Goal: Information Seeking & Learning: Find specific page/section

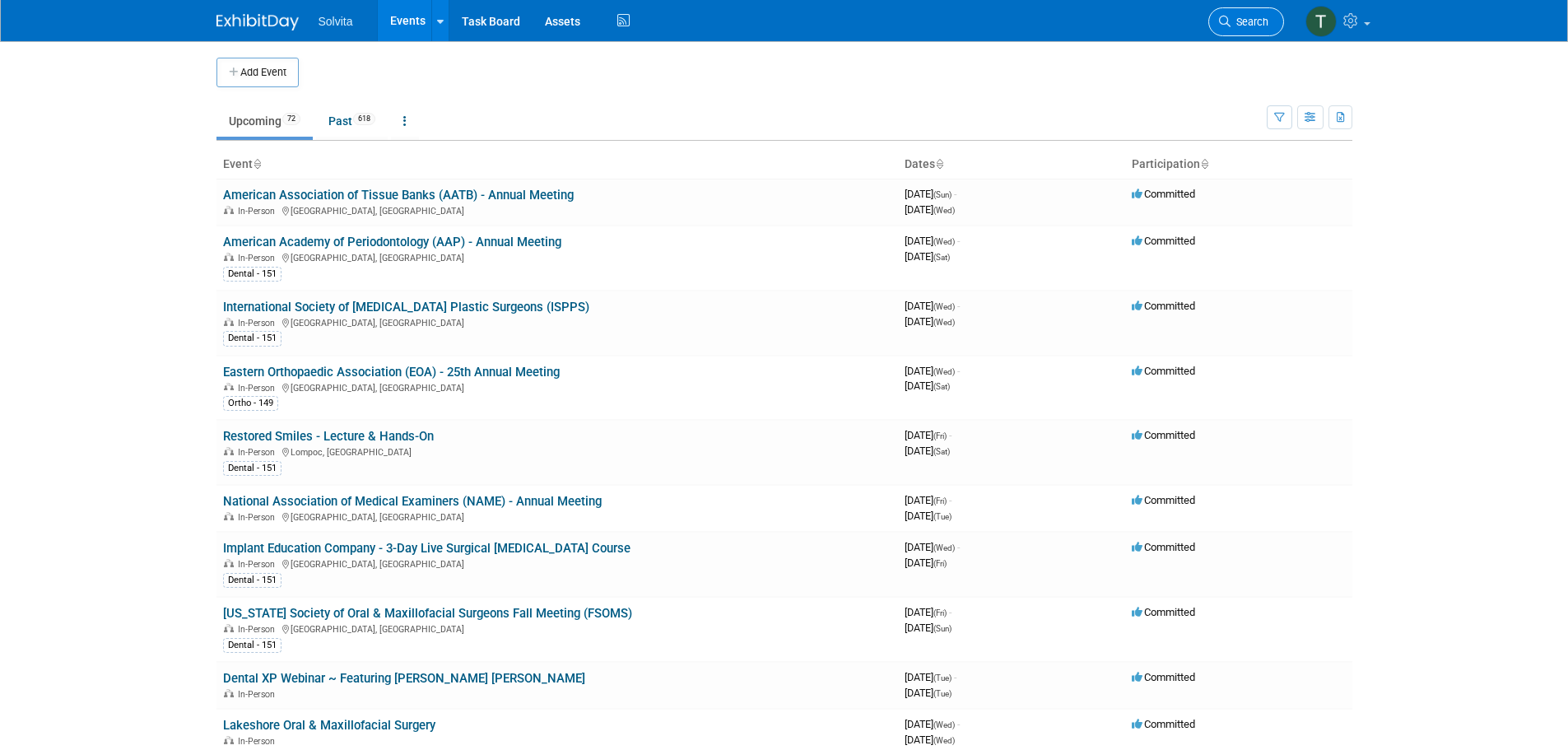
click at [1240, 23] on span "Search" at bounding box center [1250, 22] width 38 height 13
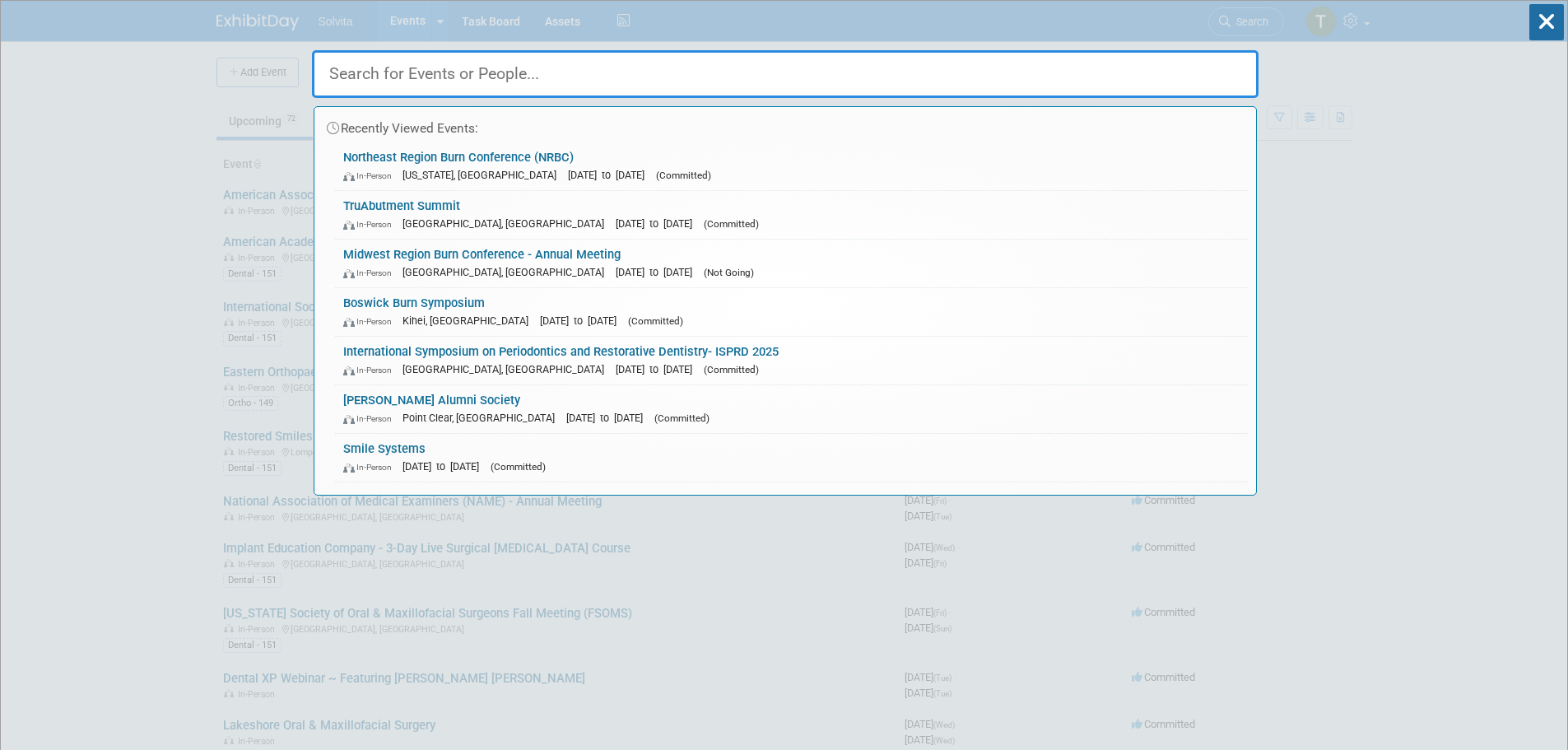
click at [397, 71] on input "text" at bounding box center [785, 74] width 947 height 48
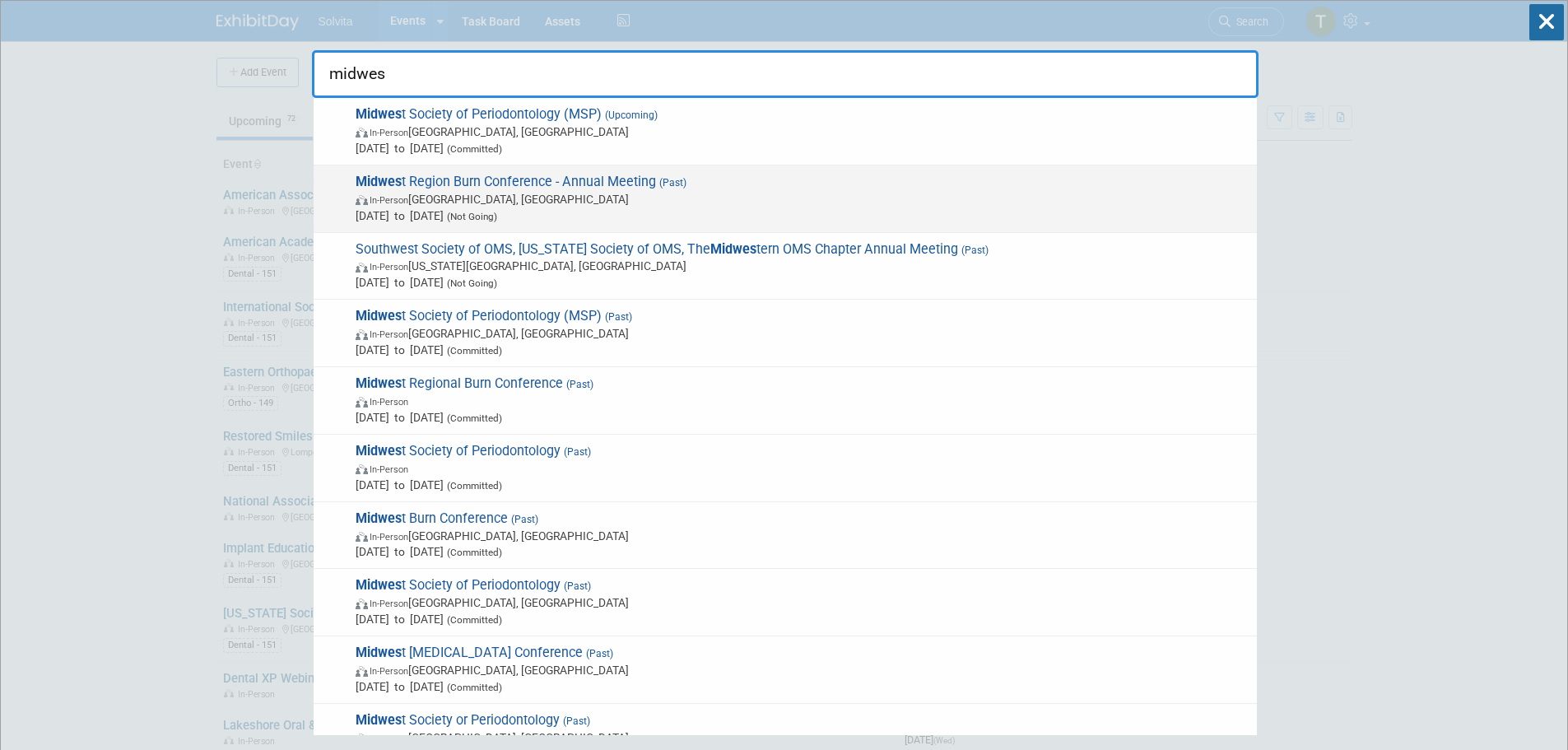
type input "midwes"
click at [441, 196] on span "In-Person Madison, WI" at bounding box center [802, 199] width 893 height 16
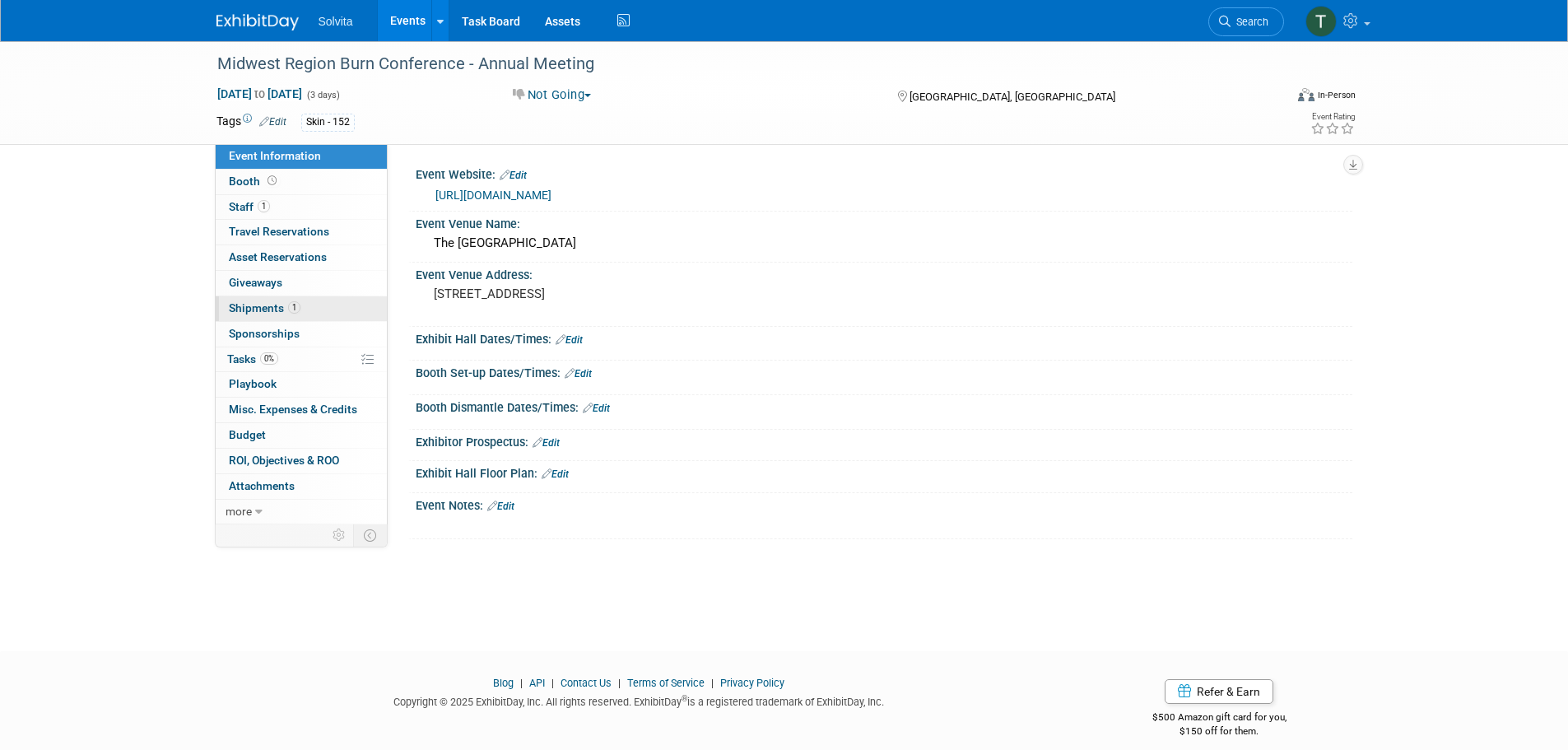
click at [258, 301] on span "Shipments 1" at bounding box center [264, 308] width 71 height 14
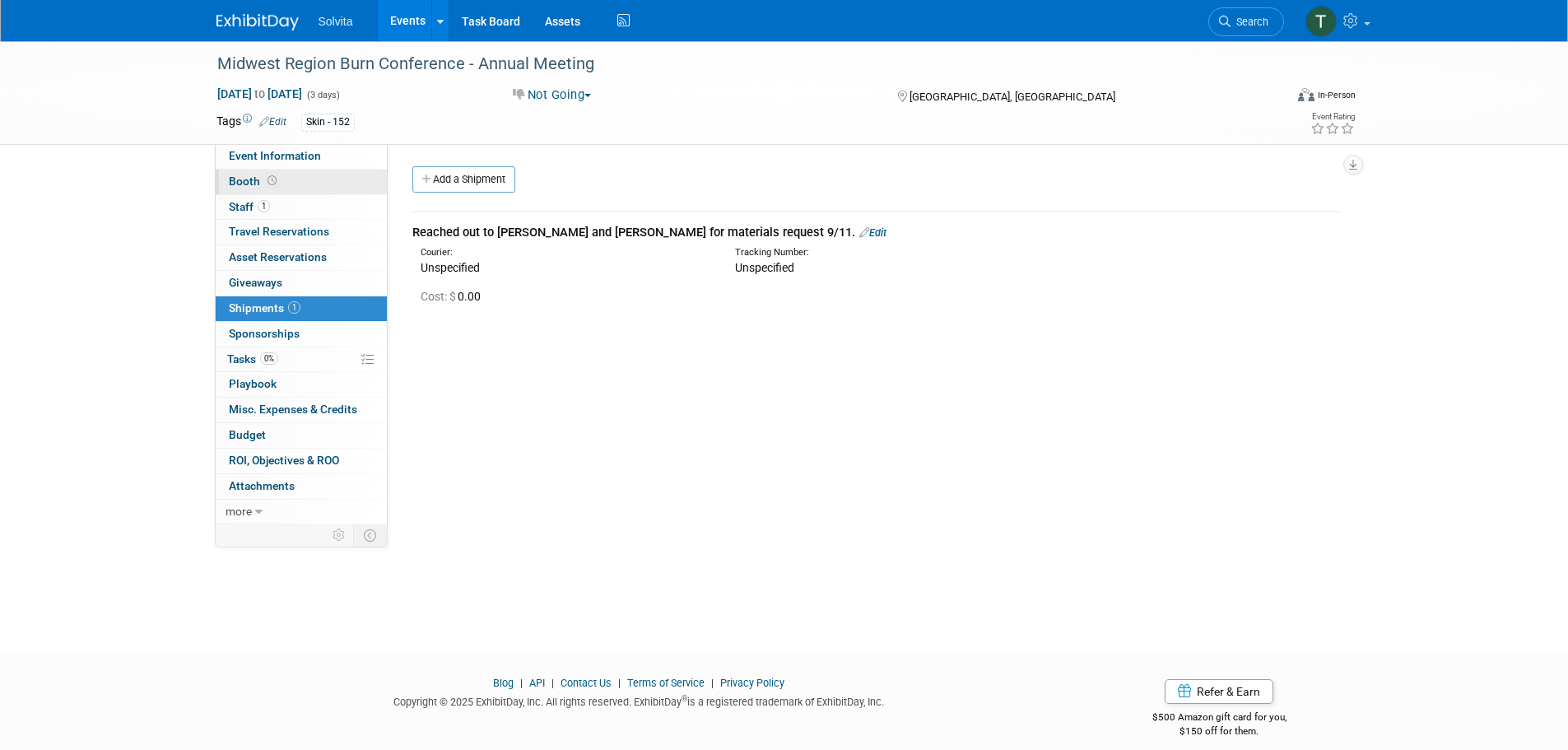
click at [251, 178] on span "Booth" at bounding box center [254, 181] width 51 height 14
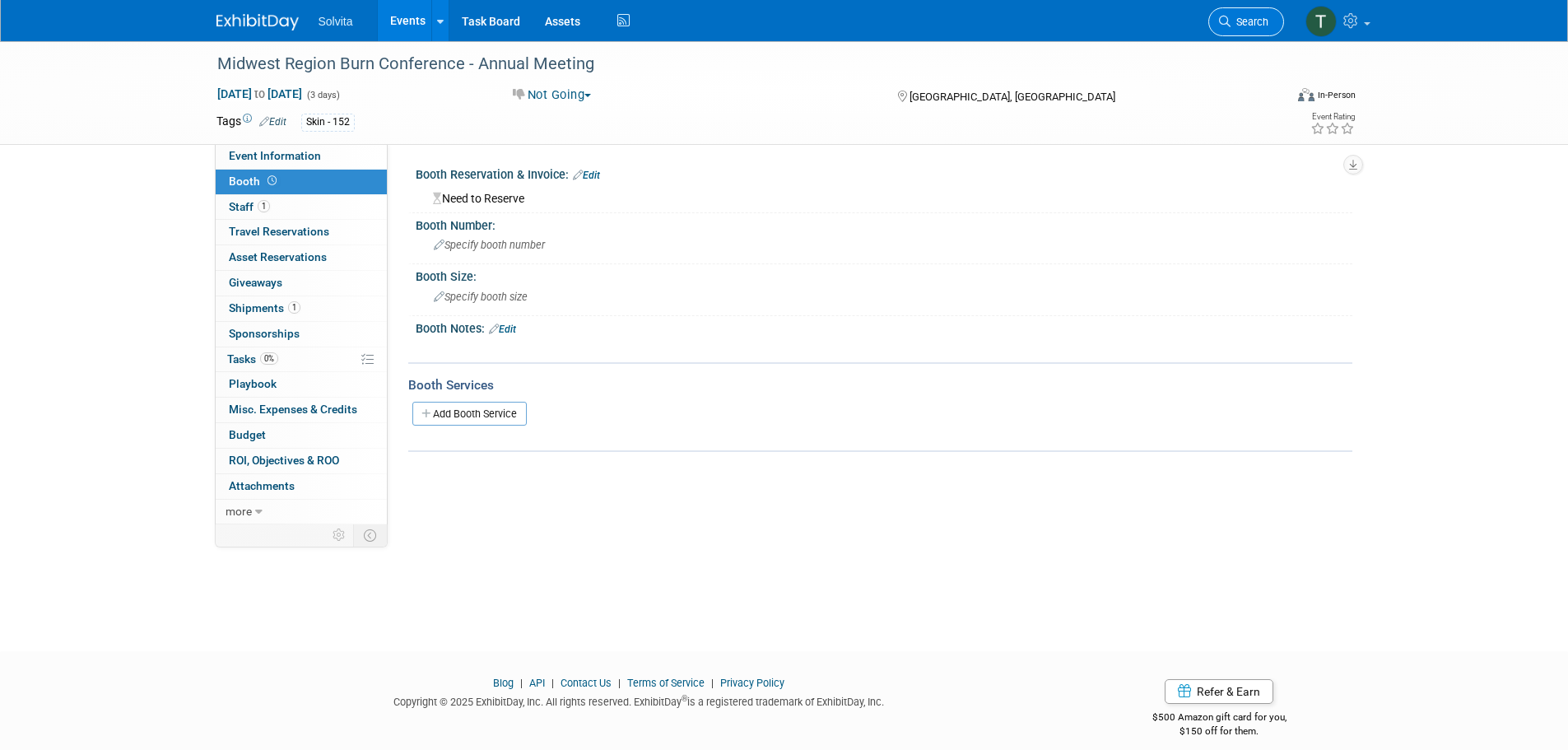
click at [1255, 22] on span "Search" at bounding box center [1250, 22] width 38 height 13
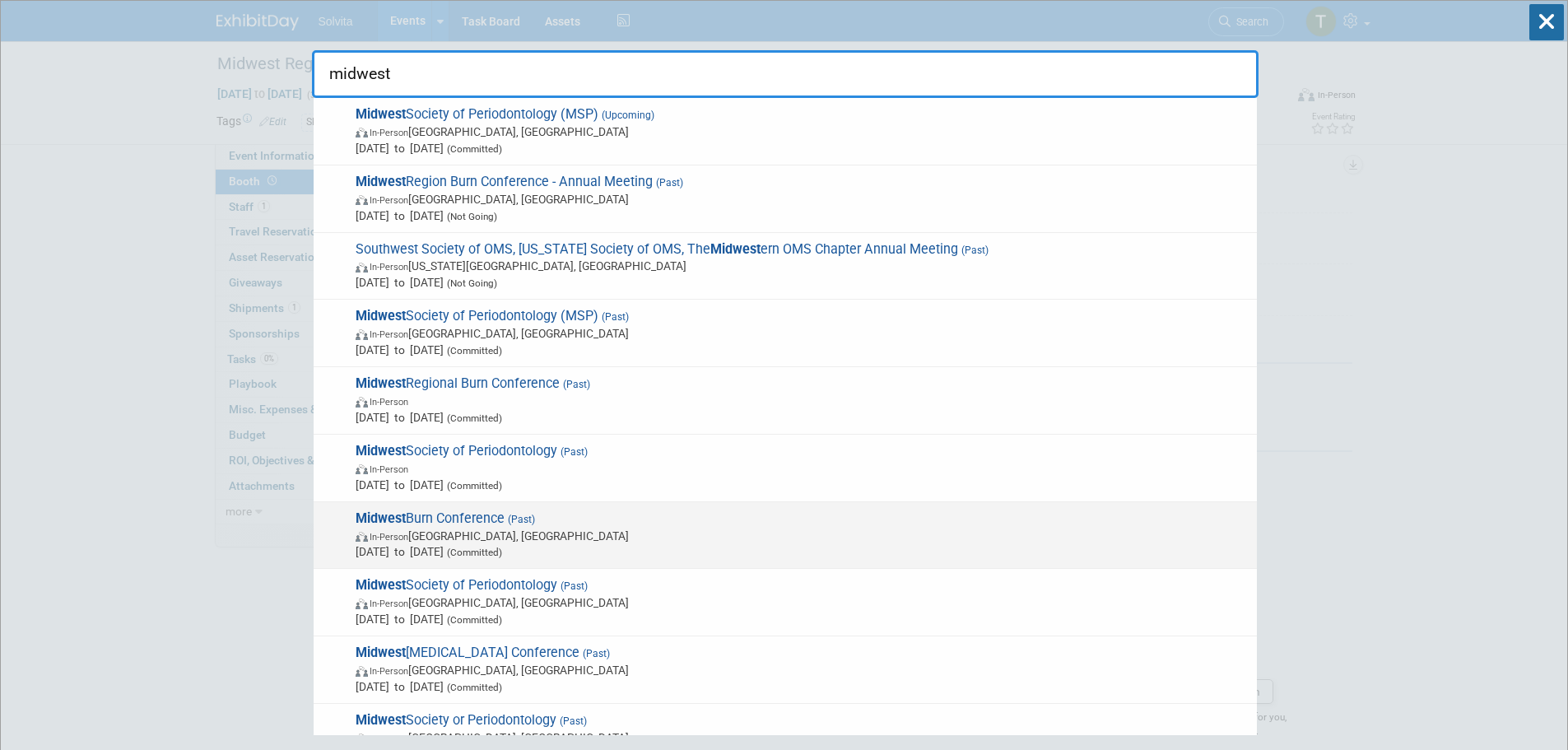
type input "midwest"
click at [472, 517] on span "Midwest Burn Conference (Past) In-Person Minneapolis, MN Oct 10, 2023 to Oct 11…" at bounding box center [799, 536] width 898 height 51
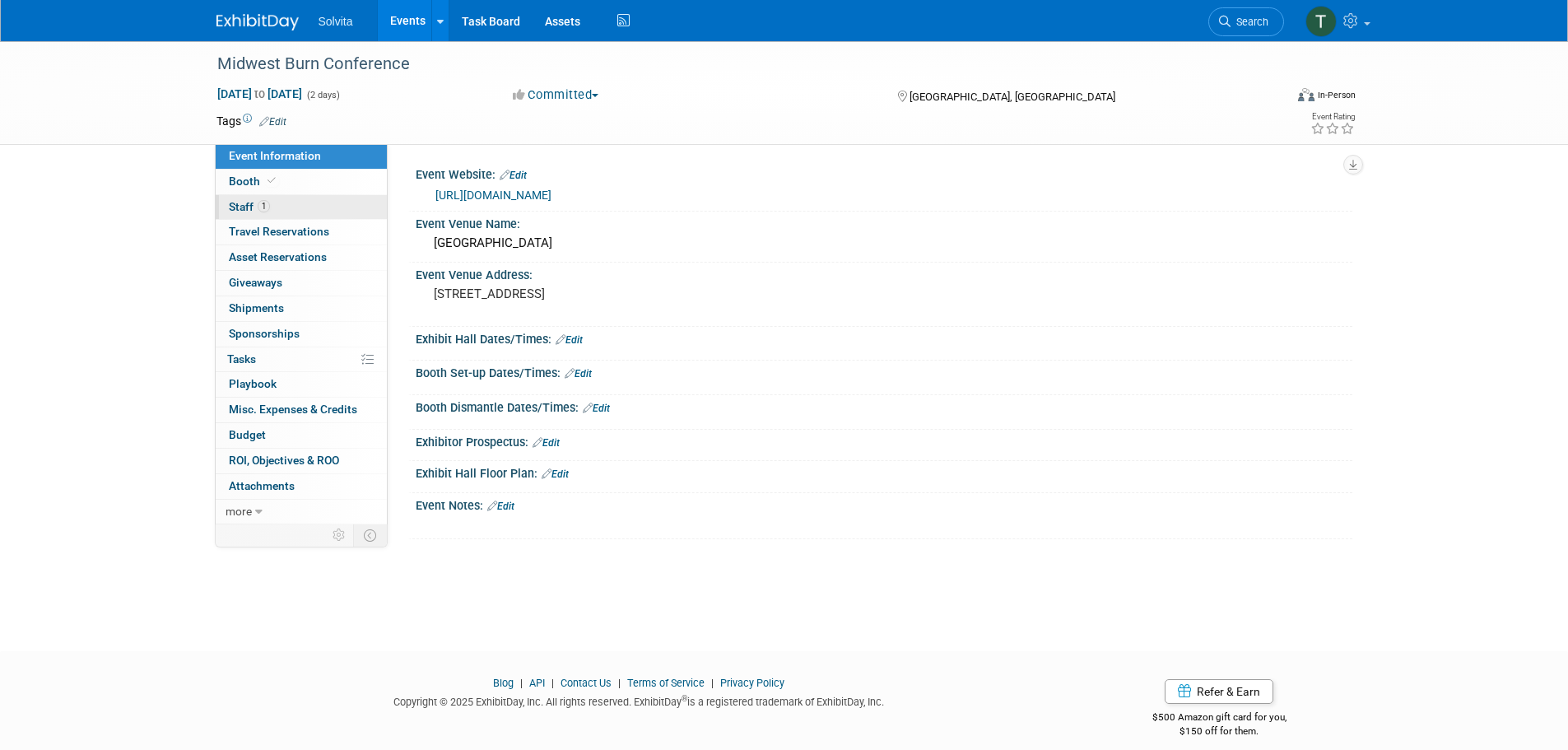
click at [250, 206] on span "Staff 1" at bounding box center [250, 206] width 42 height 14
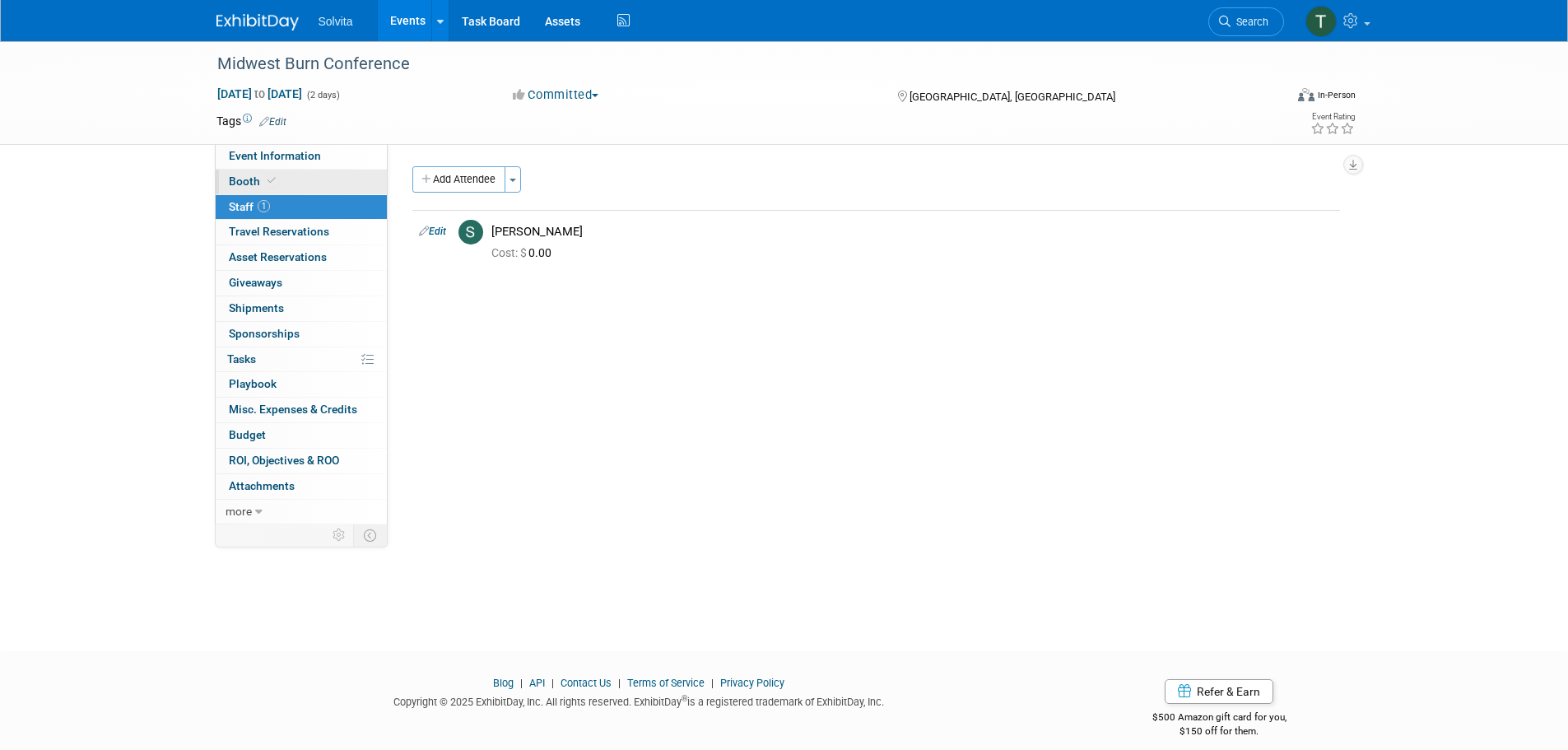
click at [245, 178] on span "Booth" at bounding box center [254, 181] width 51 height 14
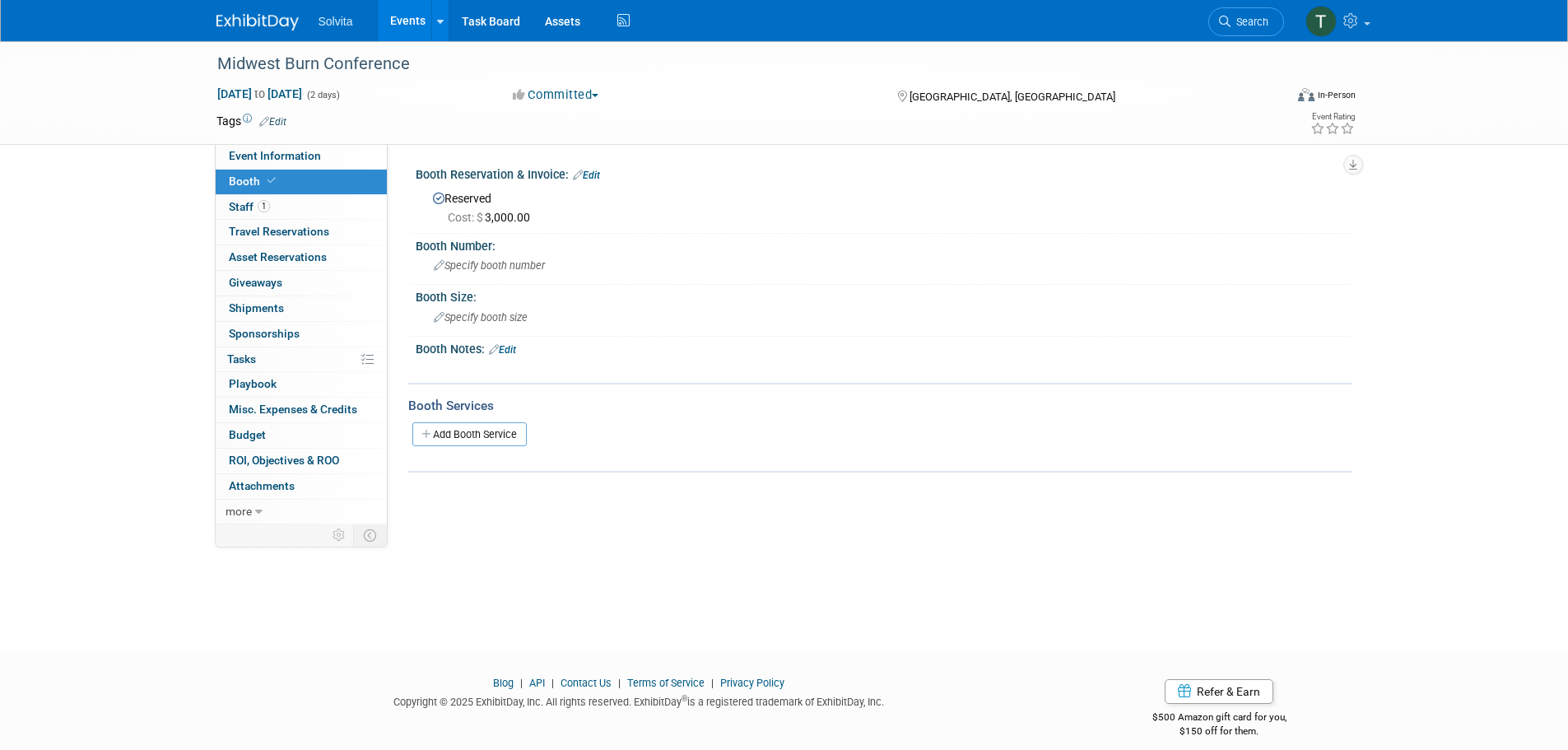
click at [249, 19] on img at bounding box center [257, 22] width 82 height 16
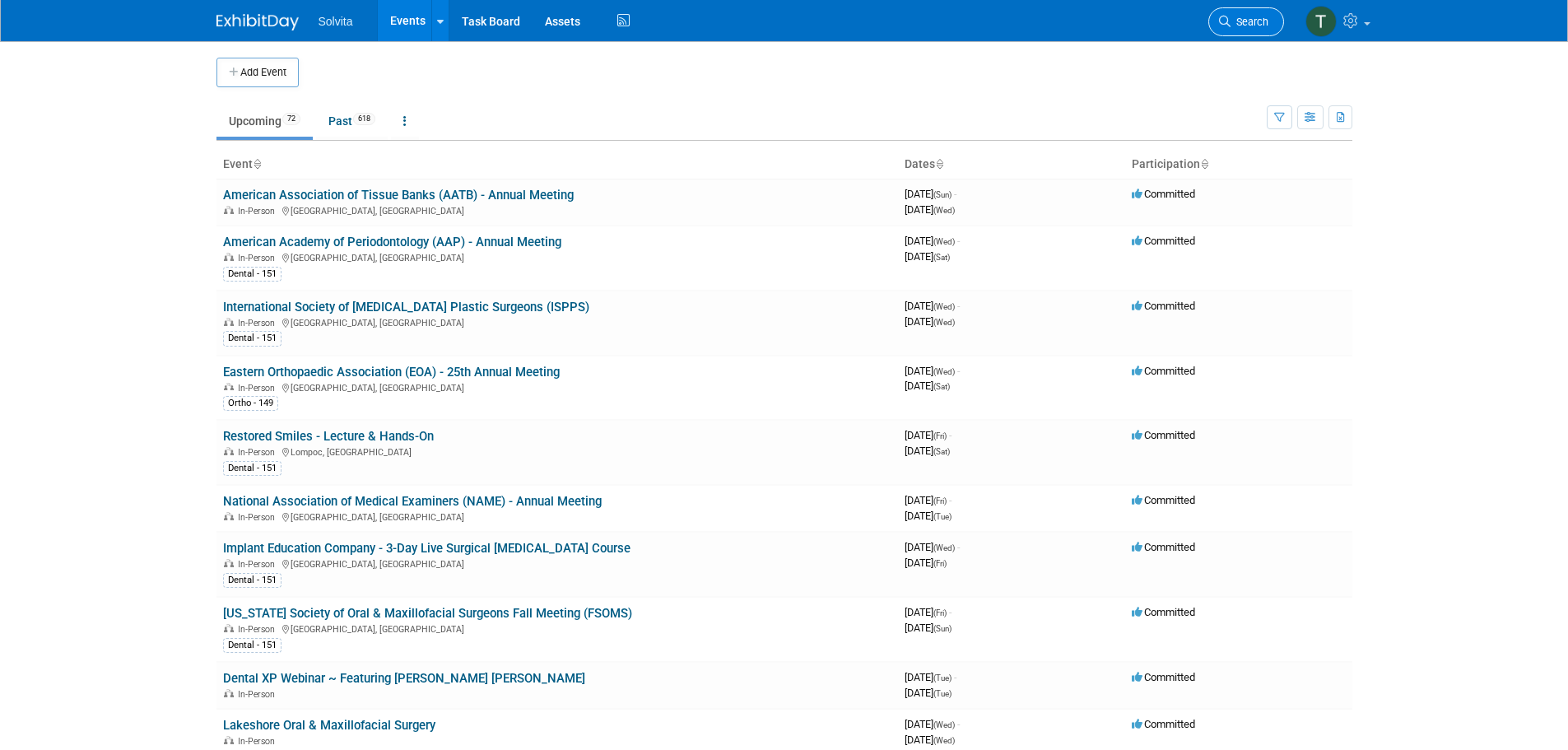
click at [1246, 23] on span "Search" at bounding box center [1250, 22] width 38 height 13
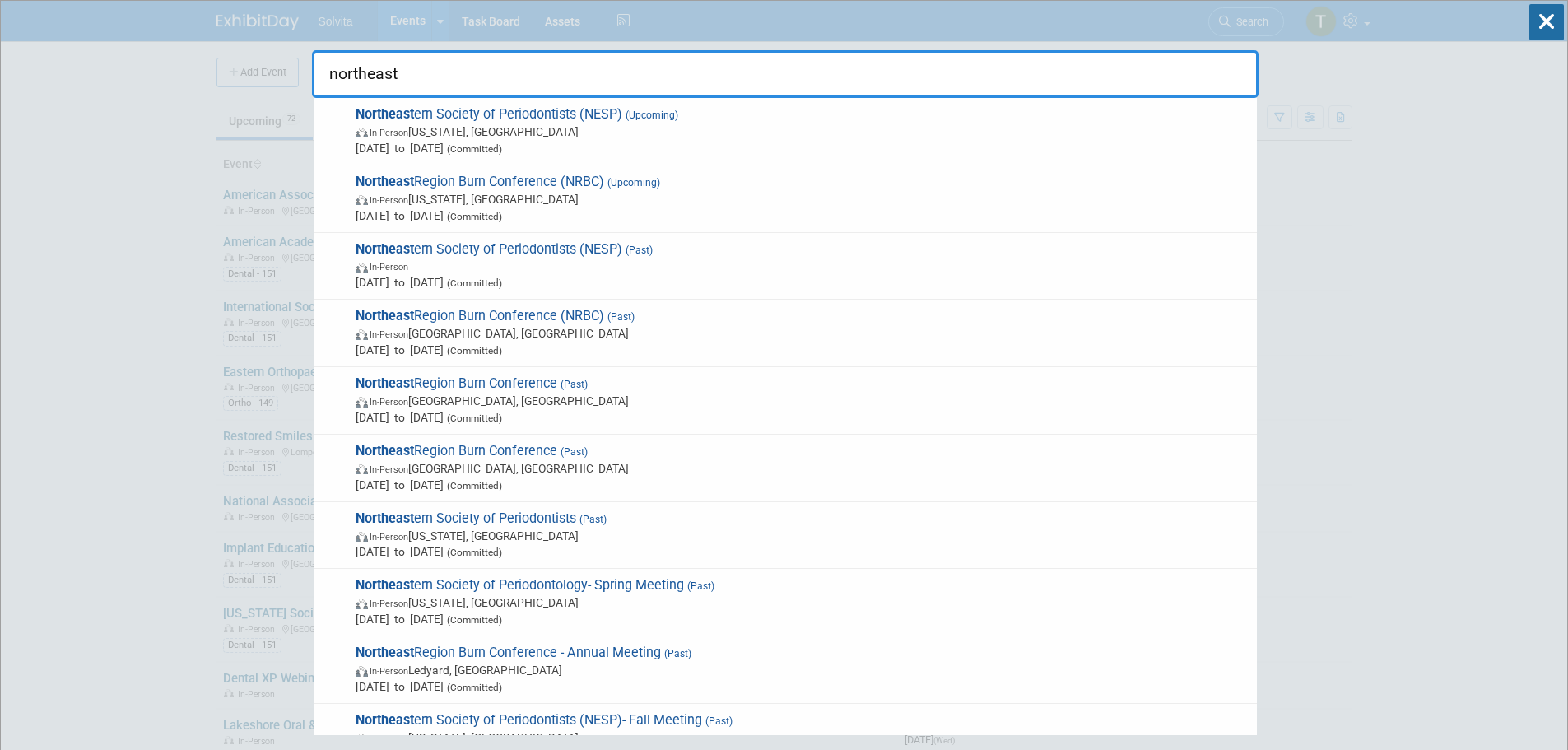
click at [420, 64] on input "northeast" at bounding box center [785, 74] width 947 height 48
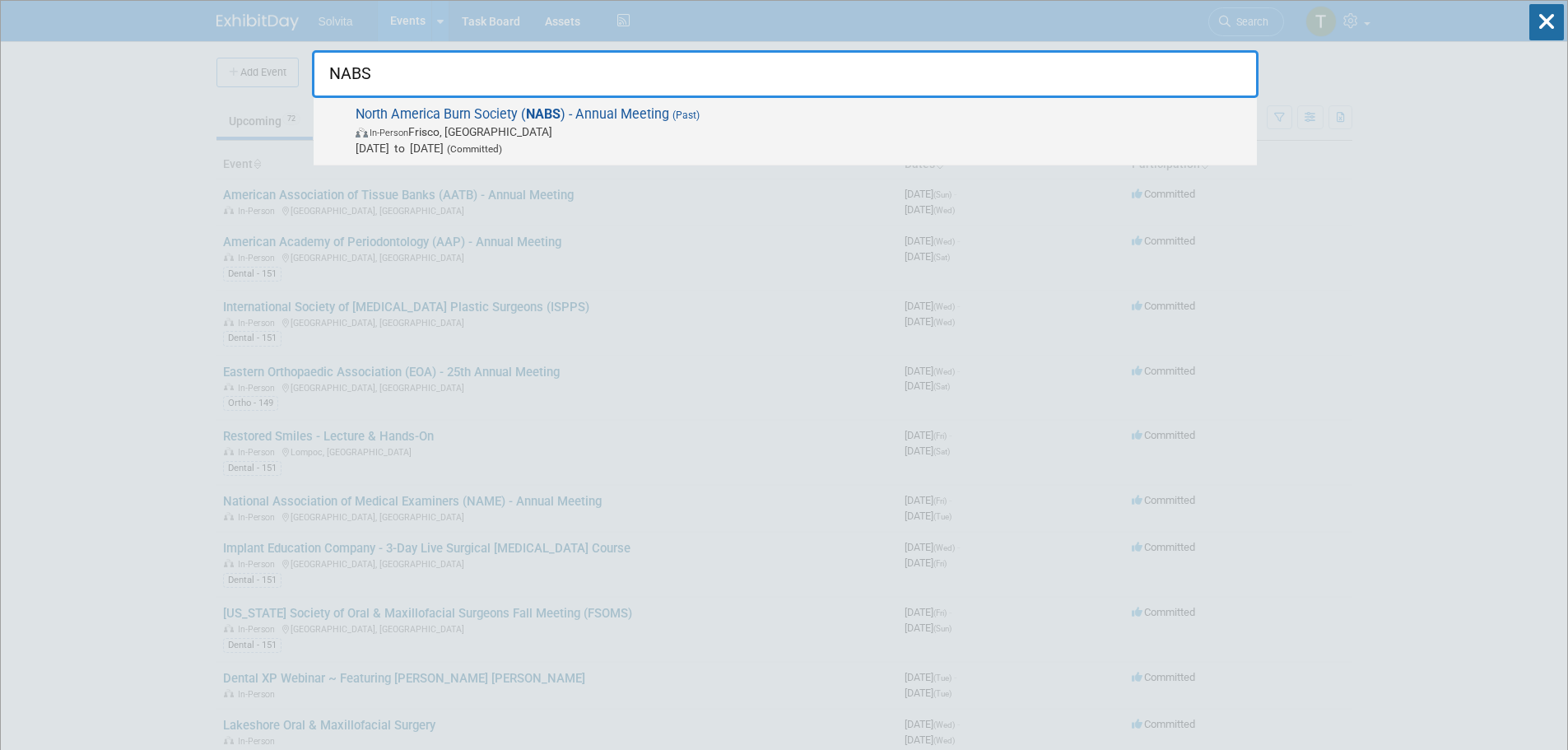
type input "NABS"
click at [541, 120] on strong "NABS" at bounding box center [543, 113] width 34 height 15
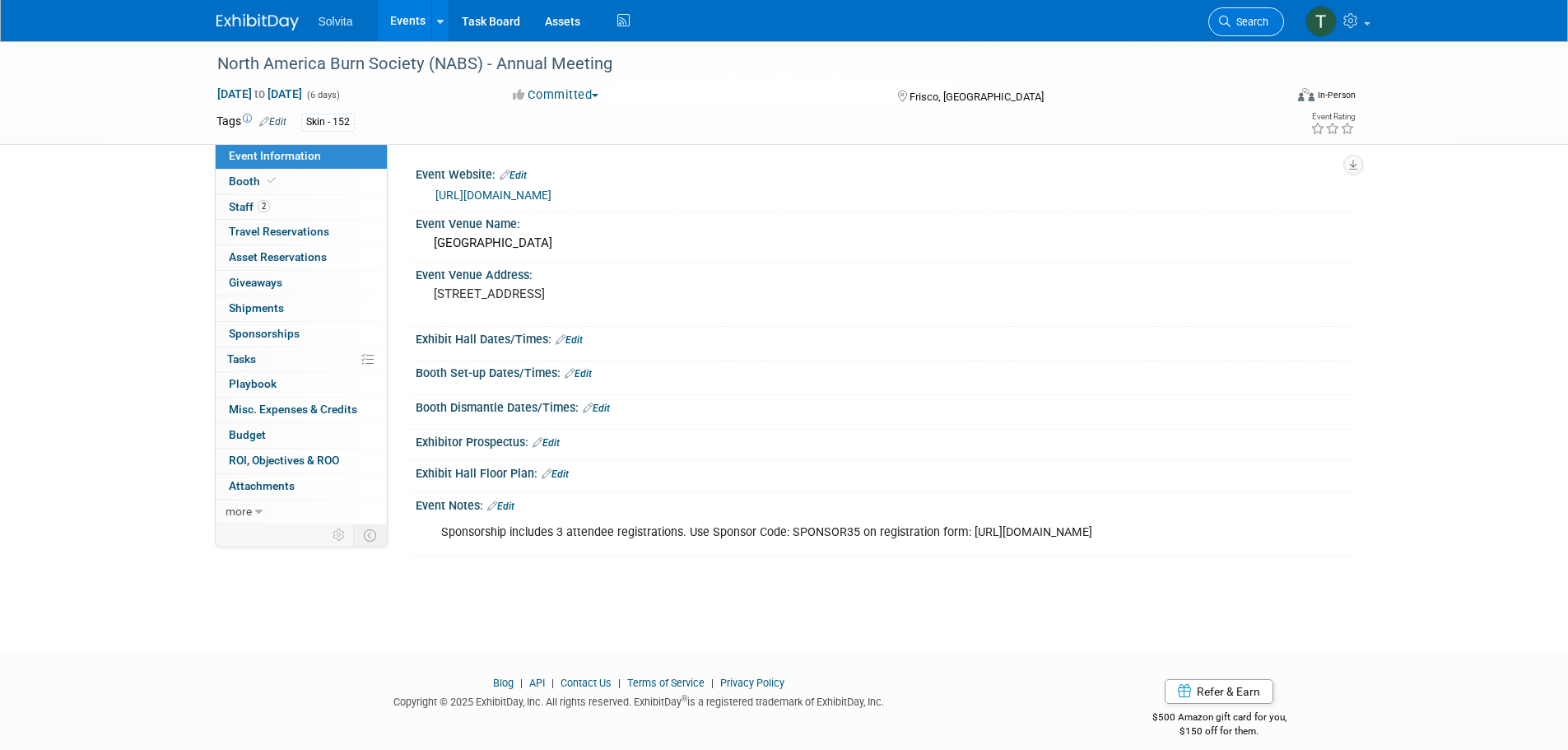
click at [1242, 10] on link "Search" at bounding box center [1247, 22] width 76 height 29
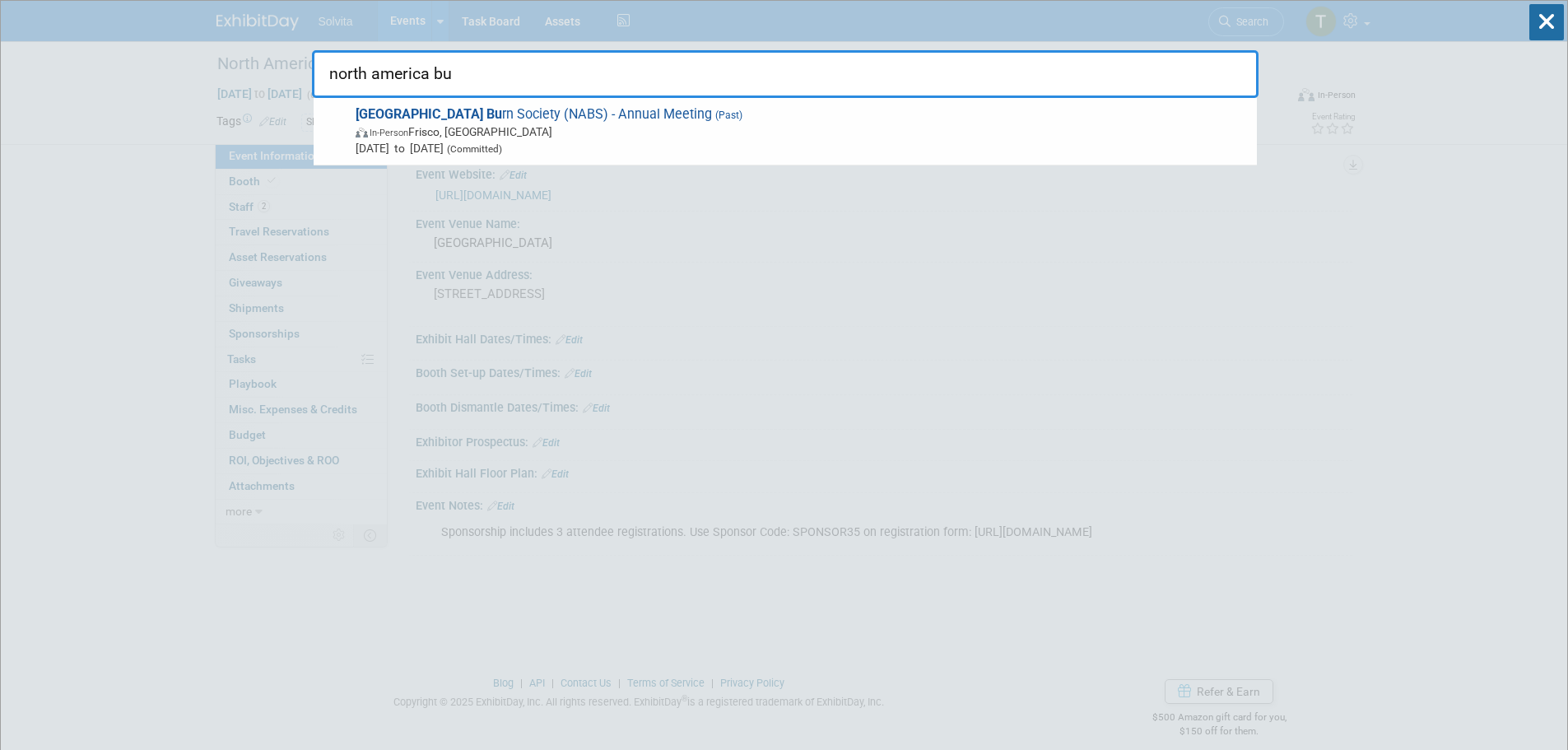
type input "north america bu"
